Goal: Navigation & Orientation: Find specific page/section

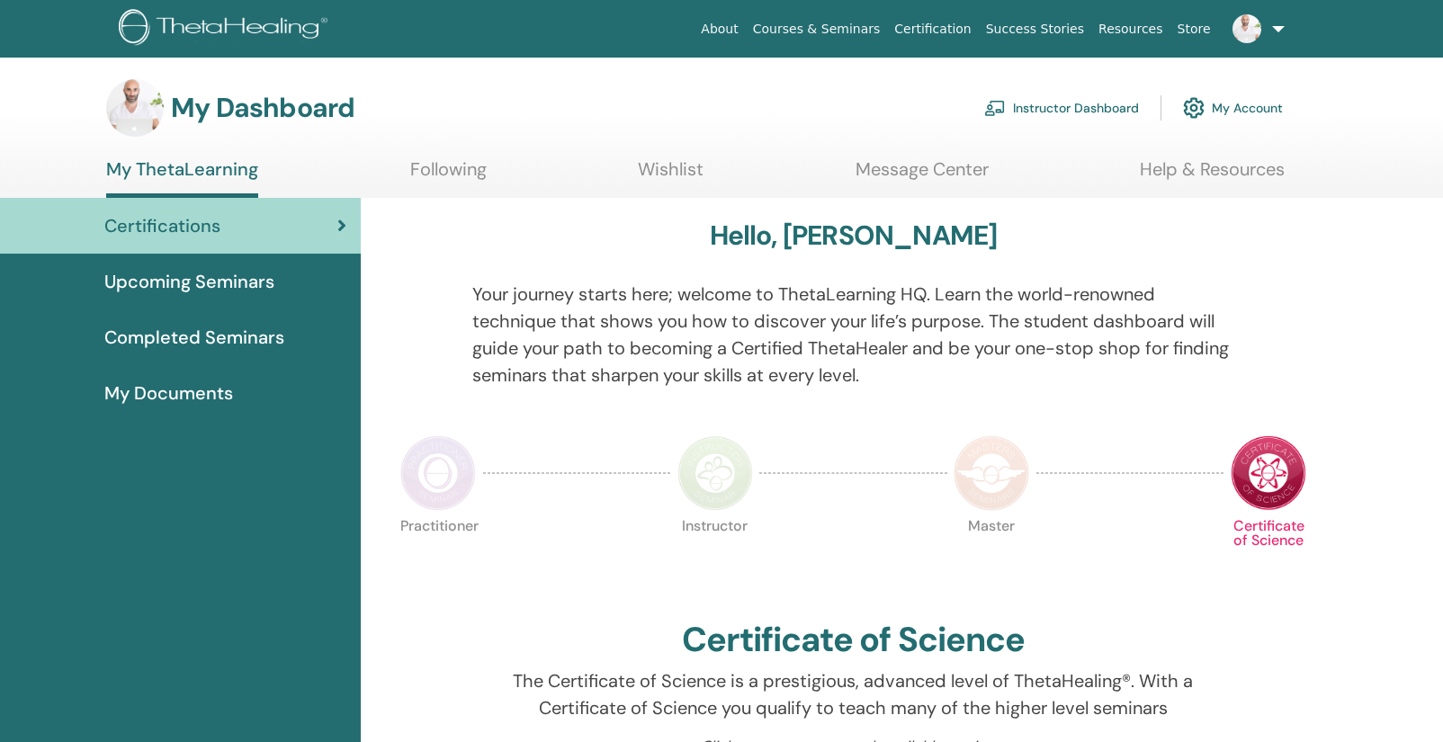
click at [1037, 98] on link "Instructor Dashboard" at bounding box center [1061, 108] width 155 height 40
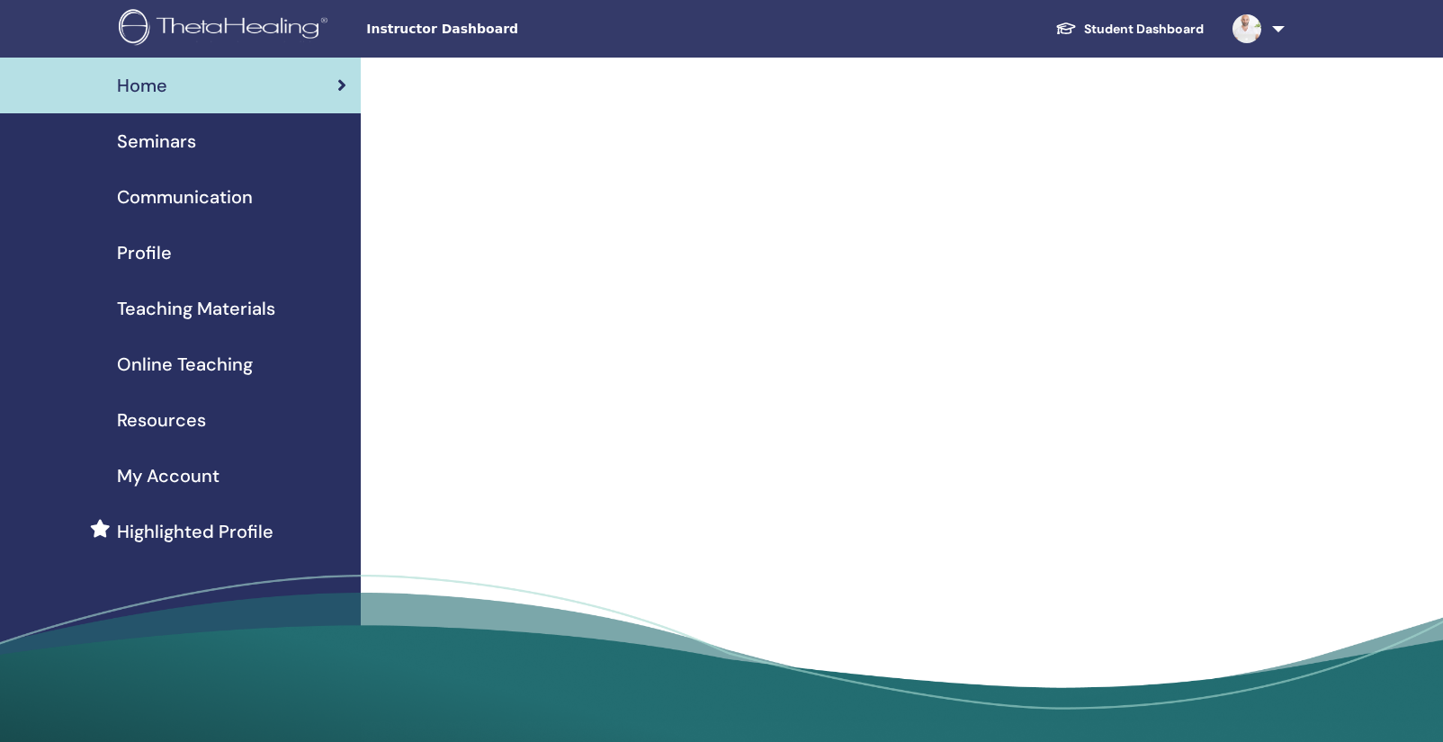
click at [184, 143] on span "Seminars" at bounding box center [156, 141] width 79 height 27
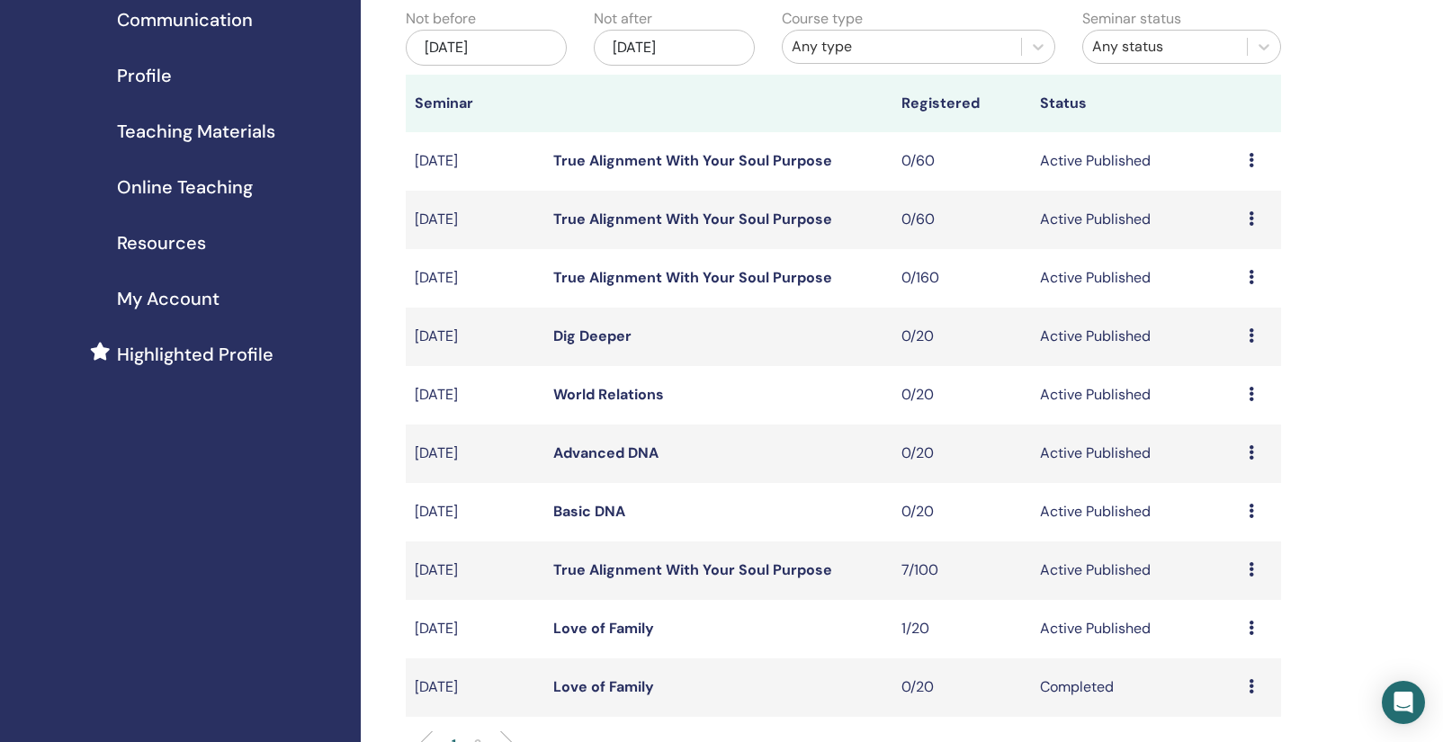
scroll to position [179, 0]
click at [1253, 575] on icon at bounding box center [1251, 567] width 5 height 14
click at [1331, 544] on div "My Seminars You can customize the filter to explore upcoming seminars beyond th…" at bounding box center [902, 713] width 1082 height 1668
click at [674, 578] on link "True Alignment With Your Soul Purpose" at bounding box center [692, 568] width 279 height 19
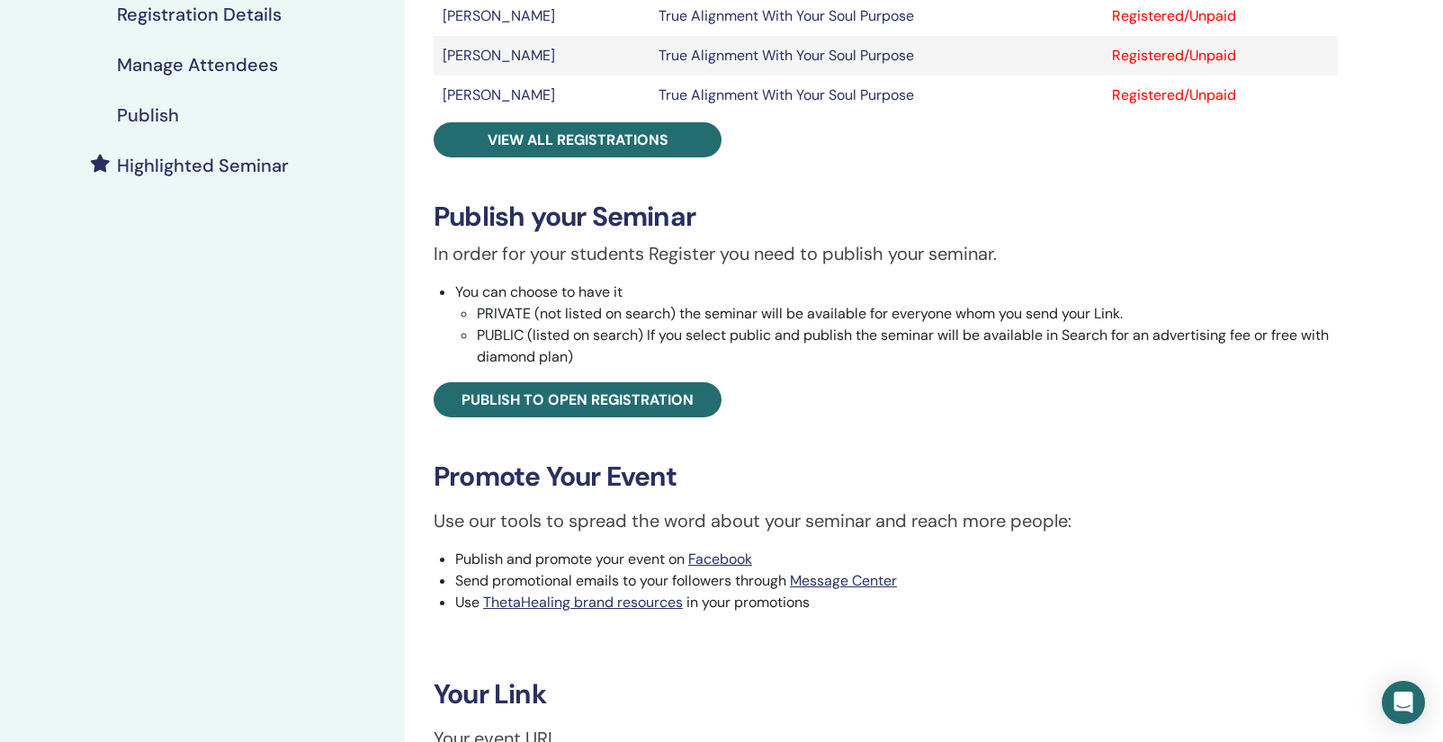
scroll to position [416, 0]
